Goal: Information Seeking & Learning: Stay updated

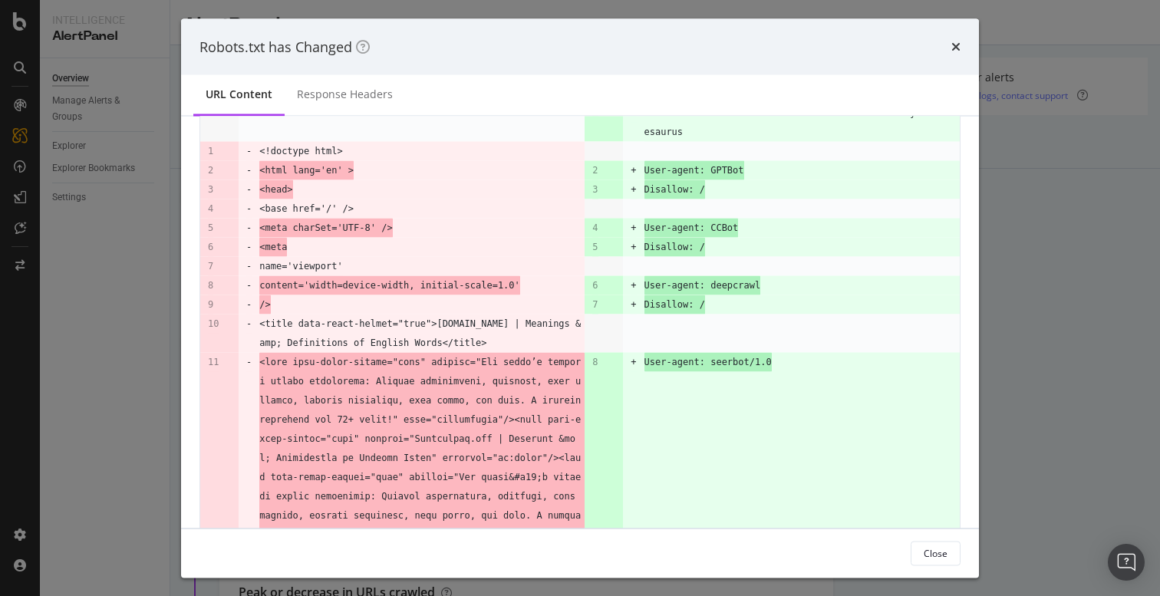
scroll to position [111, 0]
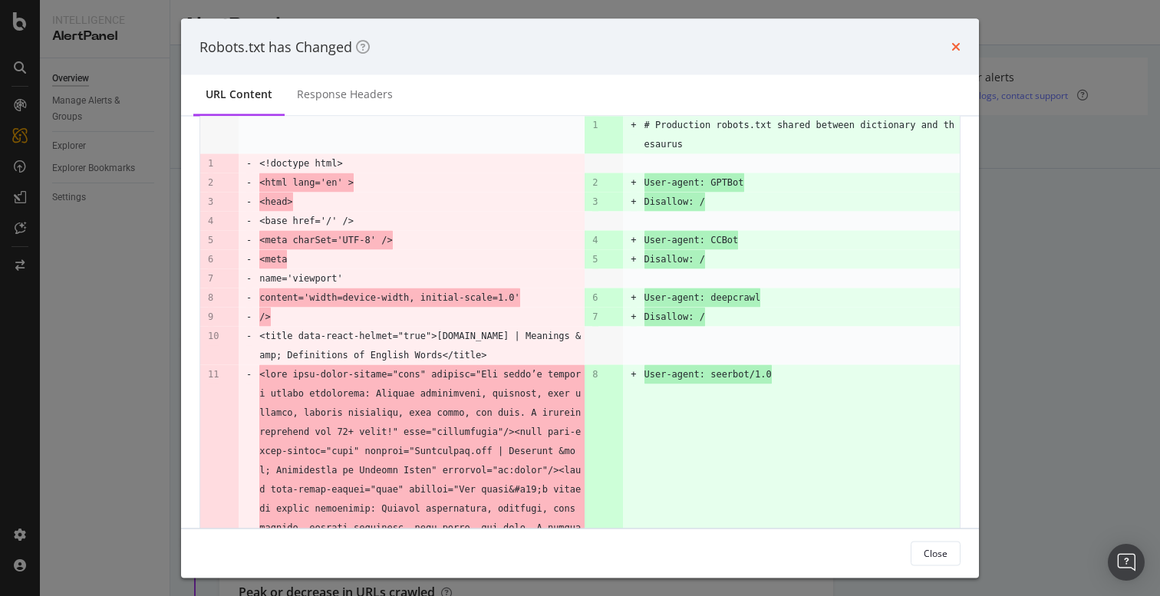
click at [955, 48] on icon "times" at bounding box center [956, 47] width 9 height 12
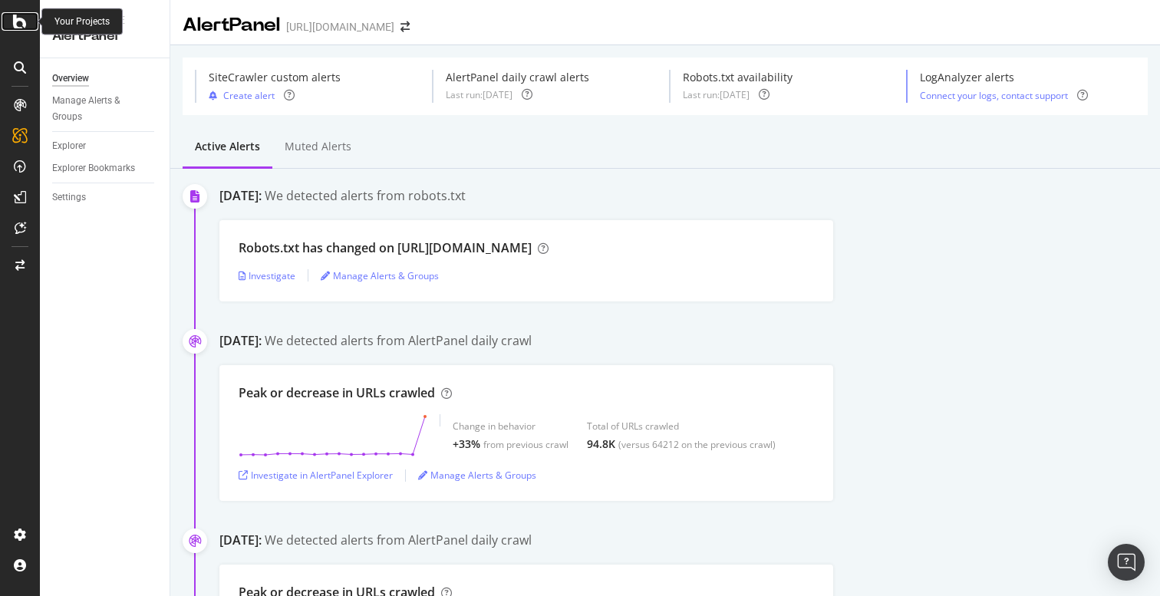
click at [19, 21] on icon at bounding box center [20, 21] width 14 height 18
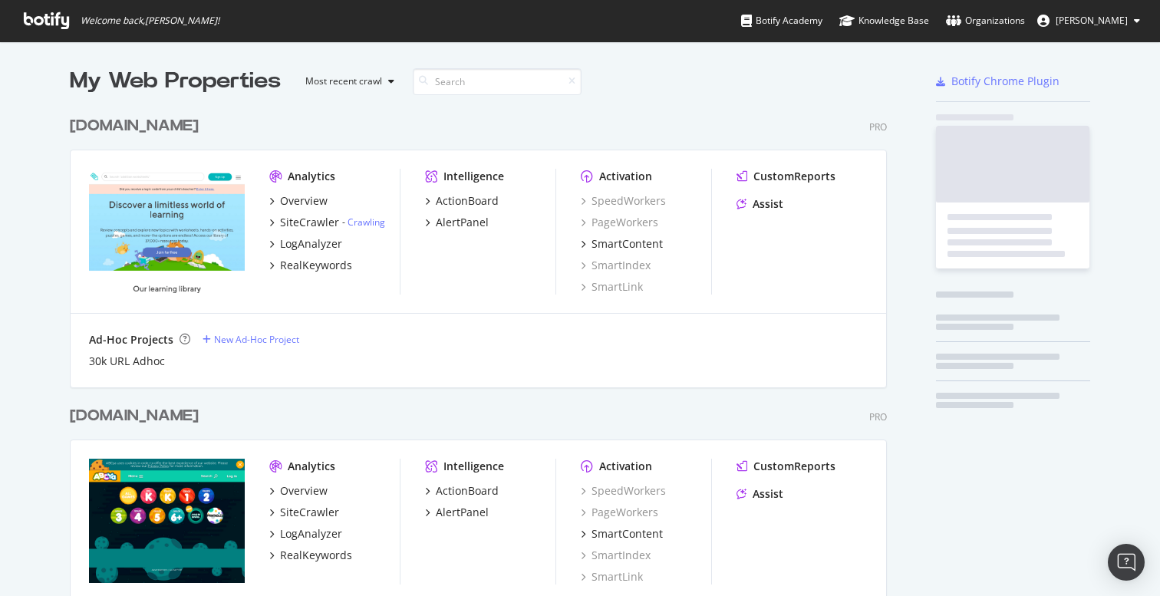
scroll to position [596, 1160]
